Goal: Task Accomplishment & Management: Manage account settings

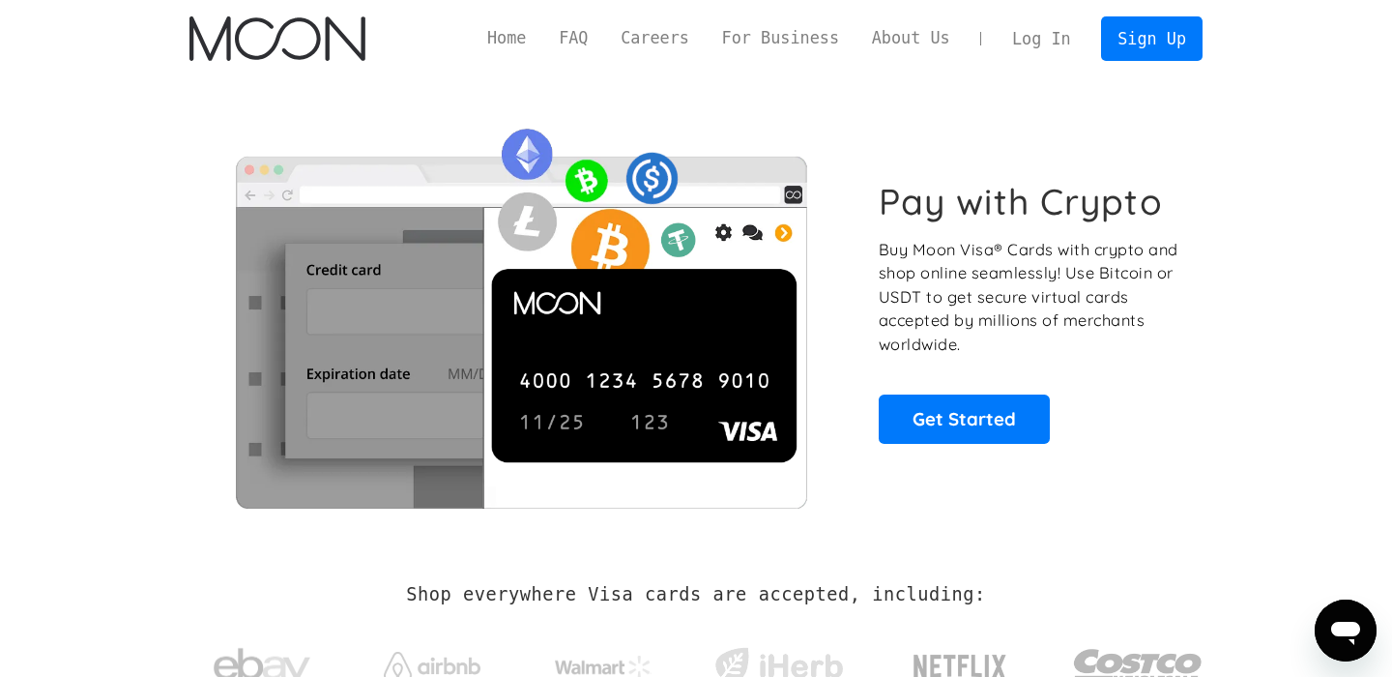
click at [1026, 26] on link "Log In" at bounding box center [1041, 38] width 91 height 43
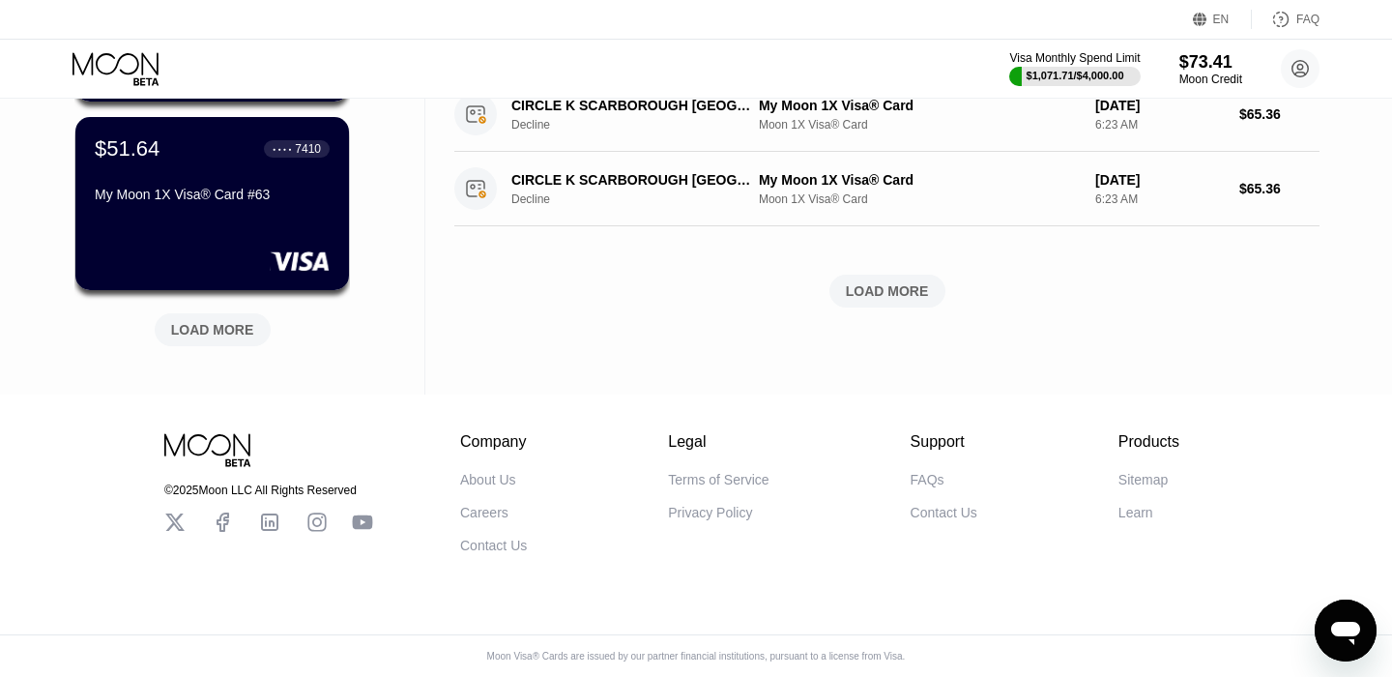
scroll to position [883, 0]
click at [237, 315] on div "LOAD MORE" at bounding box center [213, 329] width 116 height 33
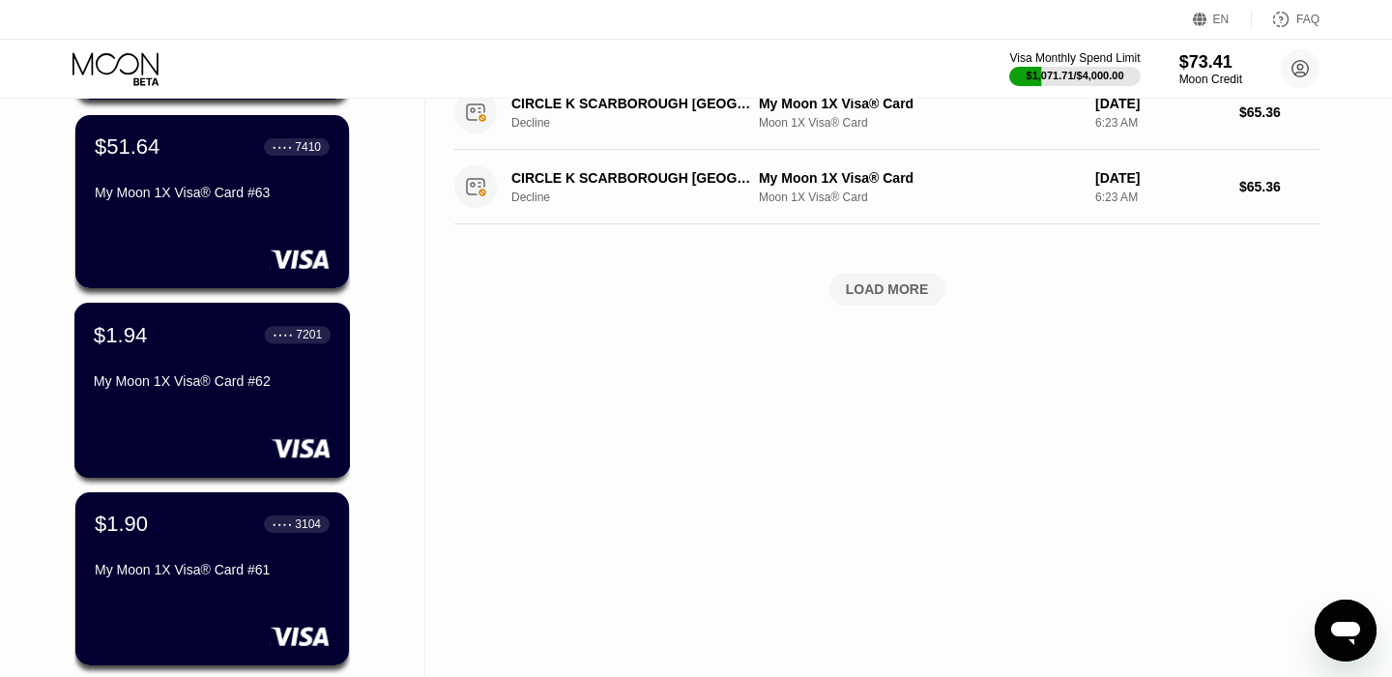
scroll to position [1826, 0]
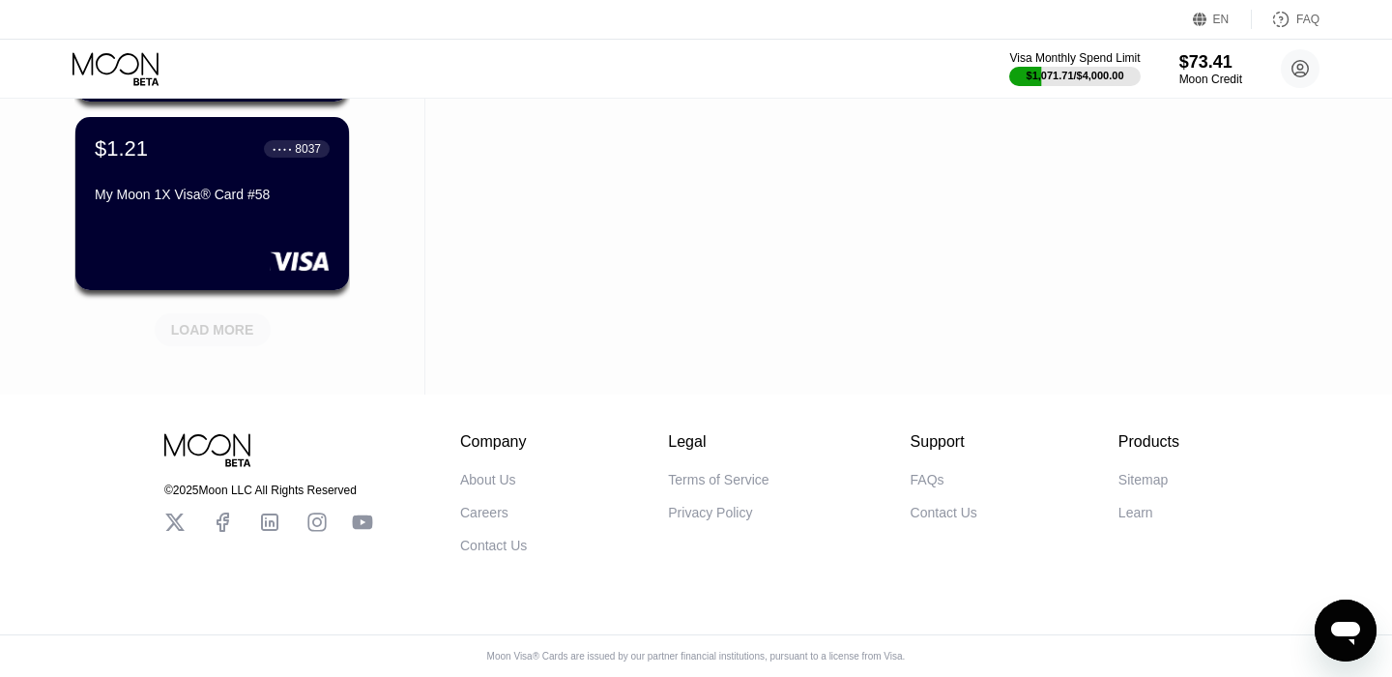
click at [210, 335] on div "LOAD MORE" at bounding box center [212, 329] width 83 height 17
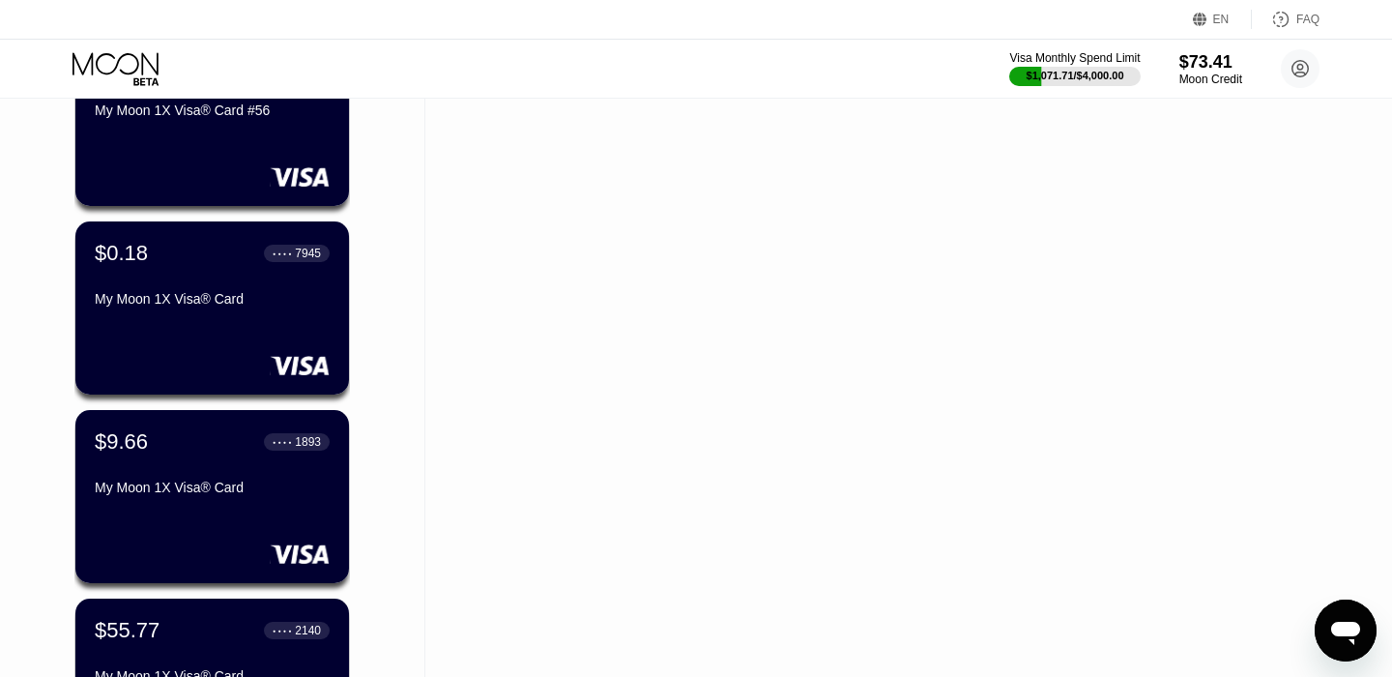
scroll to position [2714, 0]
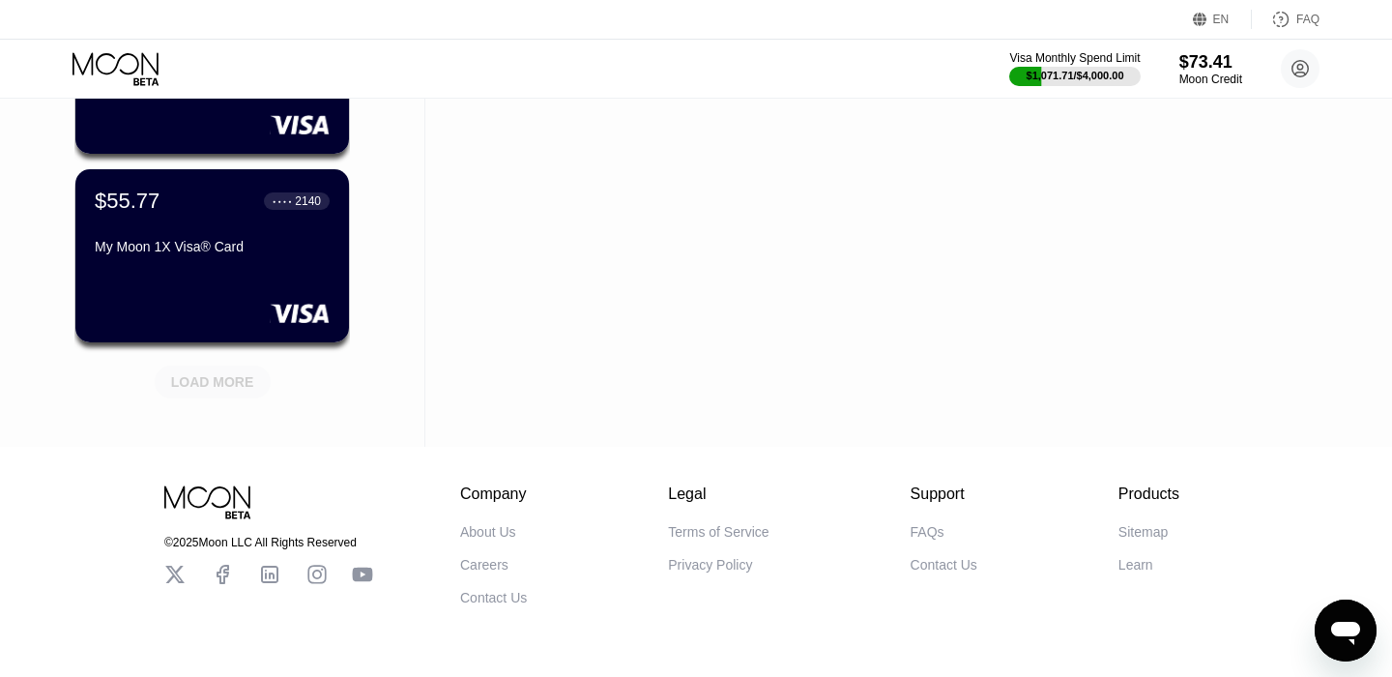
click at [211, 382] on div "LOAD MORE" at bounding box center [212, 381] width 83 height 17
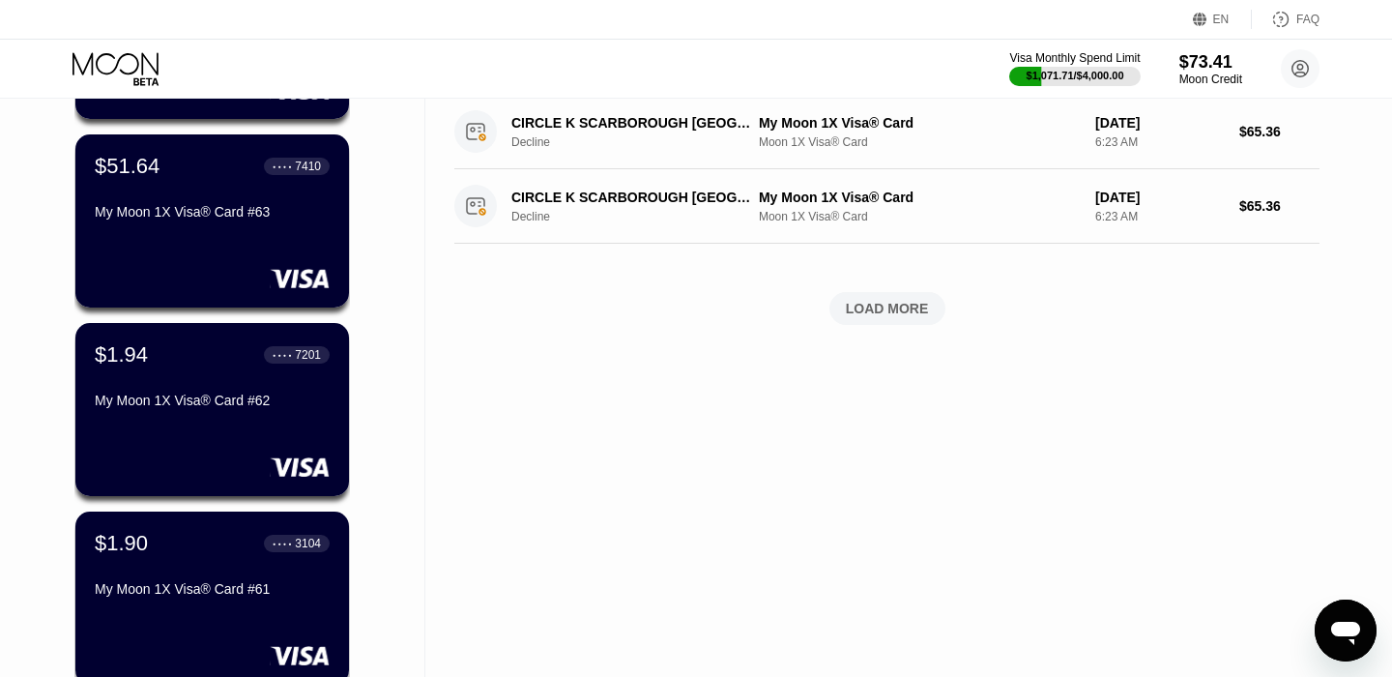
scroll to position [0, 0]
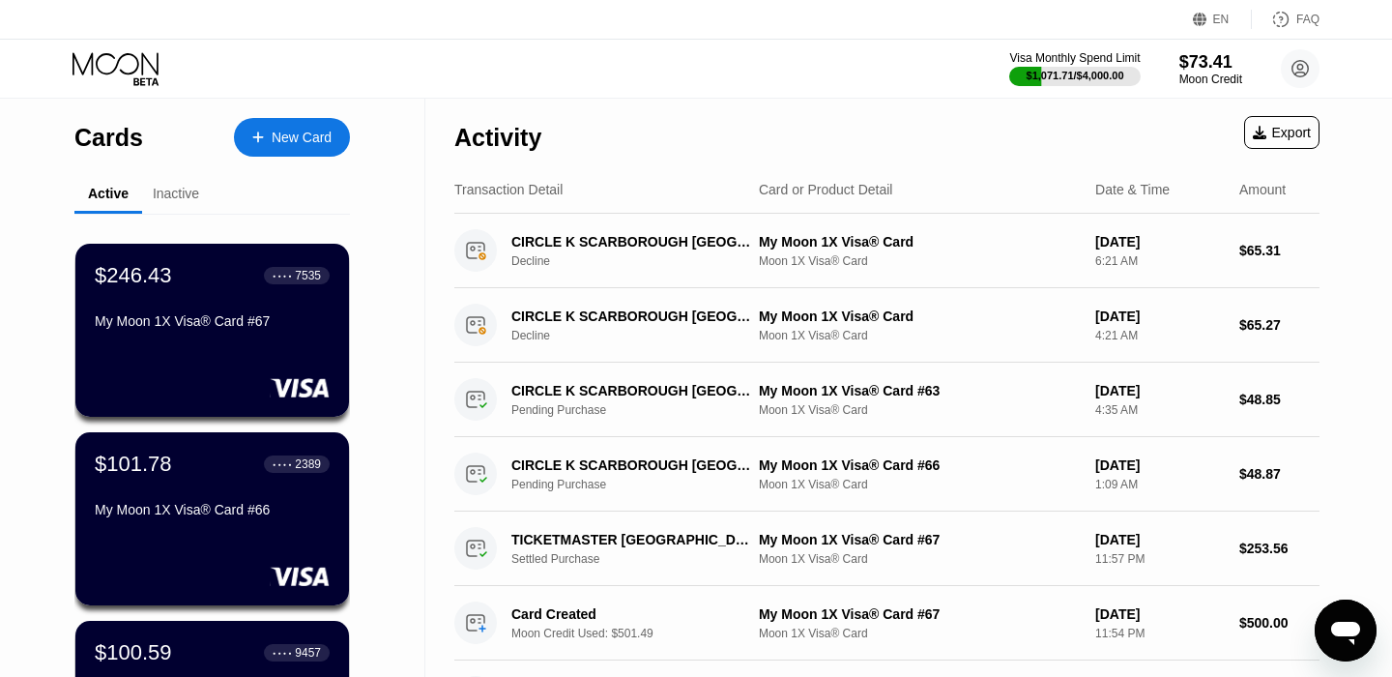
click at [189, 307] on div "$246.43 ● ● ● ● 7535 My Moon 1X Visa® Card #67" at bounding box center [212, 299] width 235 height 73
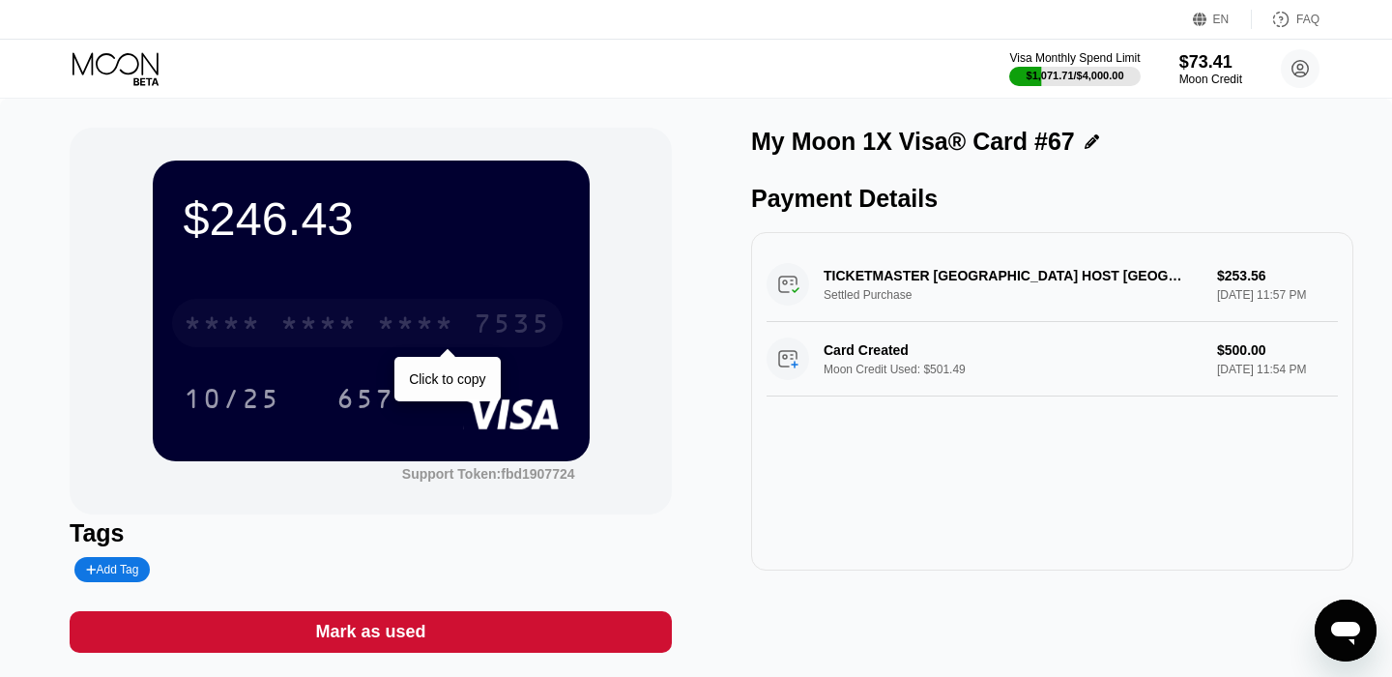
click at [501, 327] on div "7535" at bounding box center [512, 325] width 77 height 31
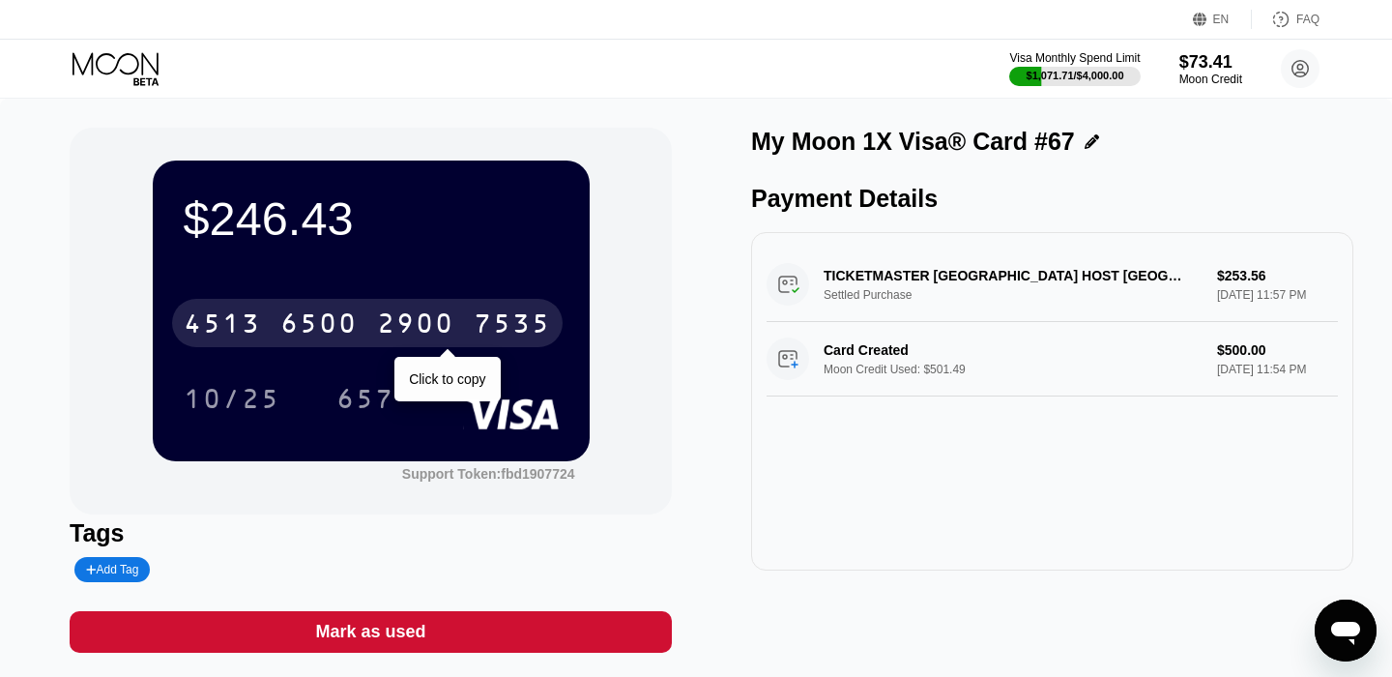
click at [276, 329] on div "[CREDIT_CARD_NUMBER]" at bounding box center [367, 323] width 391 height 48
